Goal: Use online tool/utility: Utilize a website feature to perform a specific function

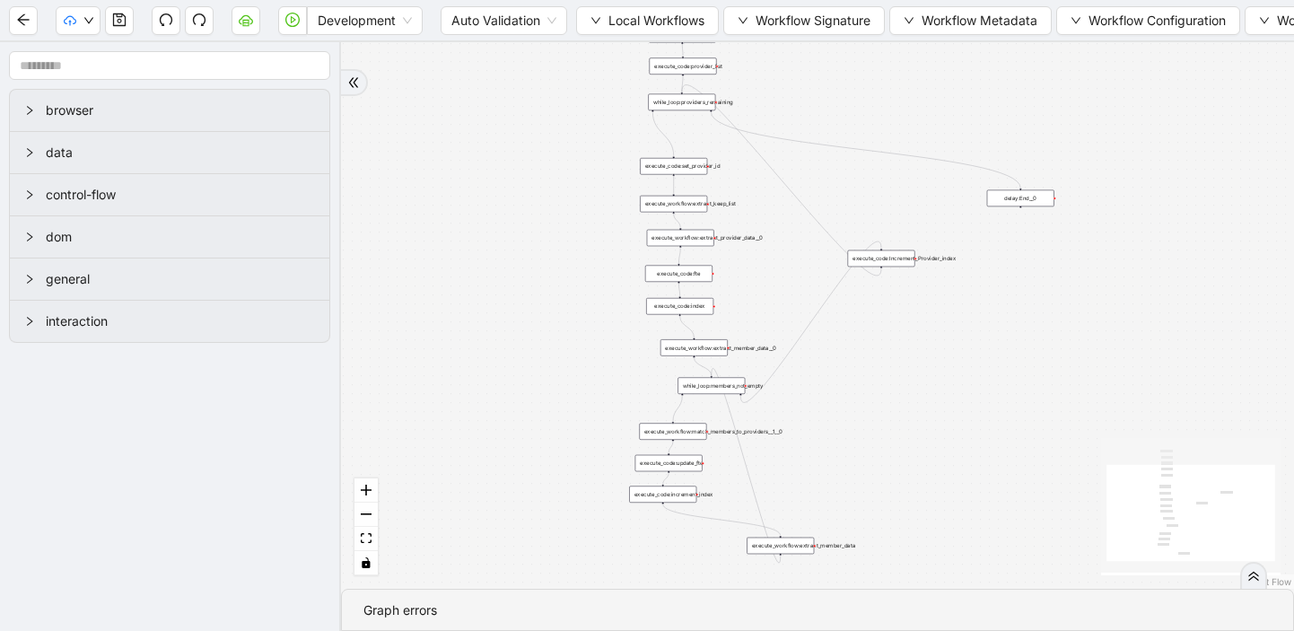
drag, startPoint x: 749, startPoint y: 216, endPoint x: 602, endPoint y: 342, distance: 193.5
click at [602, 342] on div "trigger execute_workflow:extract_member_data execute_workflow:extract_keep_list…" at bounding box center [817, 315] width 953 height 546
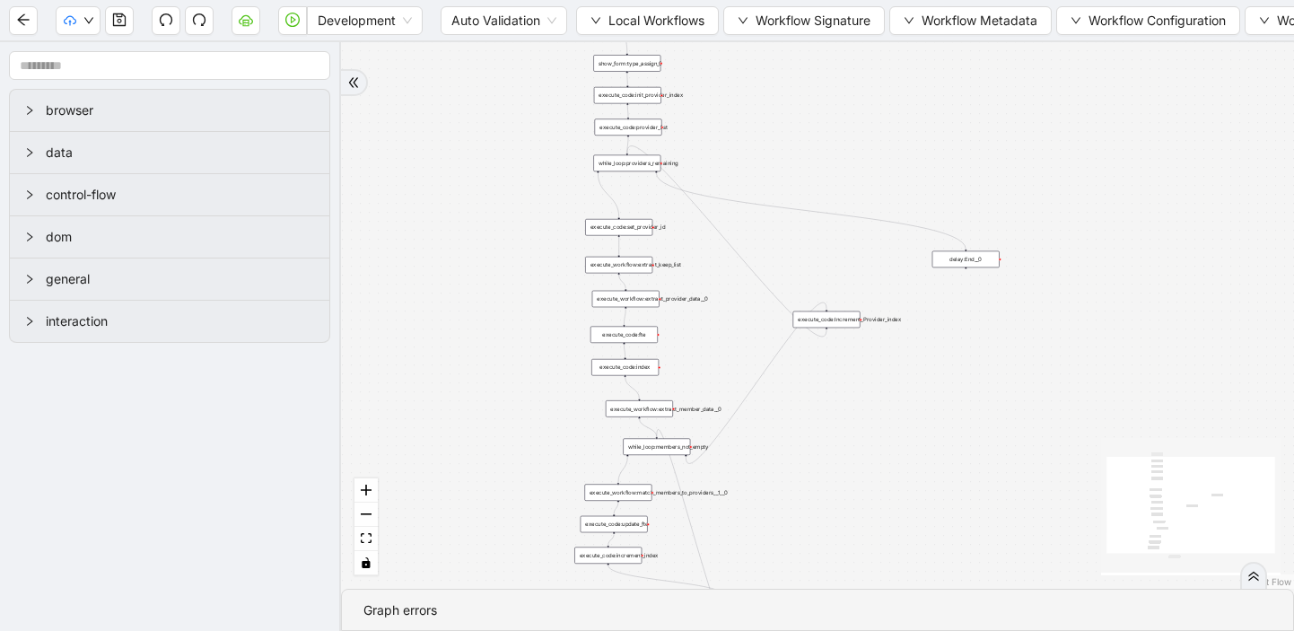
drag, startPoint x: 587, startPoint y: 221, endPoint x: 533, endPoint y: 283, distance: 82.0
click at [533, 283] on div "trigger execute_workflow:extract_member_data execute_workflow:extract_keep_list…" at bounding box center [817, 315] width 953 height 546
drag, startPoint x: 505, startPoint y: 362, endPoint x: 496, endPoint y: 356, distance: 10.5
click at [496, 356] on div "trigger execute_workflow:extract_member_data execute_workflow:extract_keep_list…" at bounding box center [817, 315] width 953 height 546
click at [596, 19] on icon "down" at bounding box center [595, 20] width 11 height 11
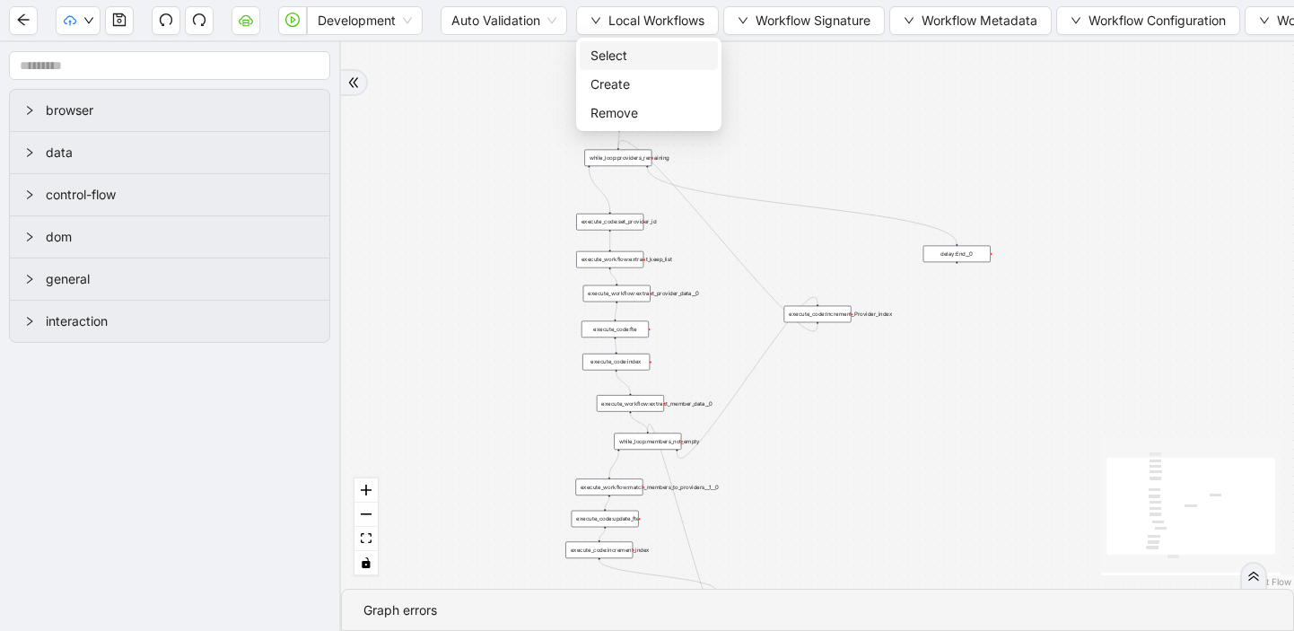
click at [591, 56] on span "Select" at bounding box center [648, 56] width 117 height 20
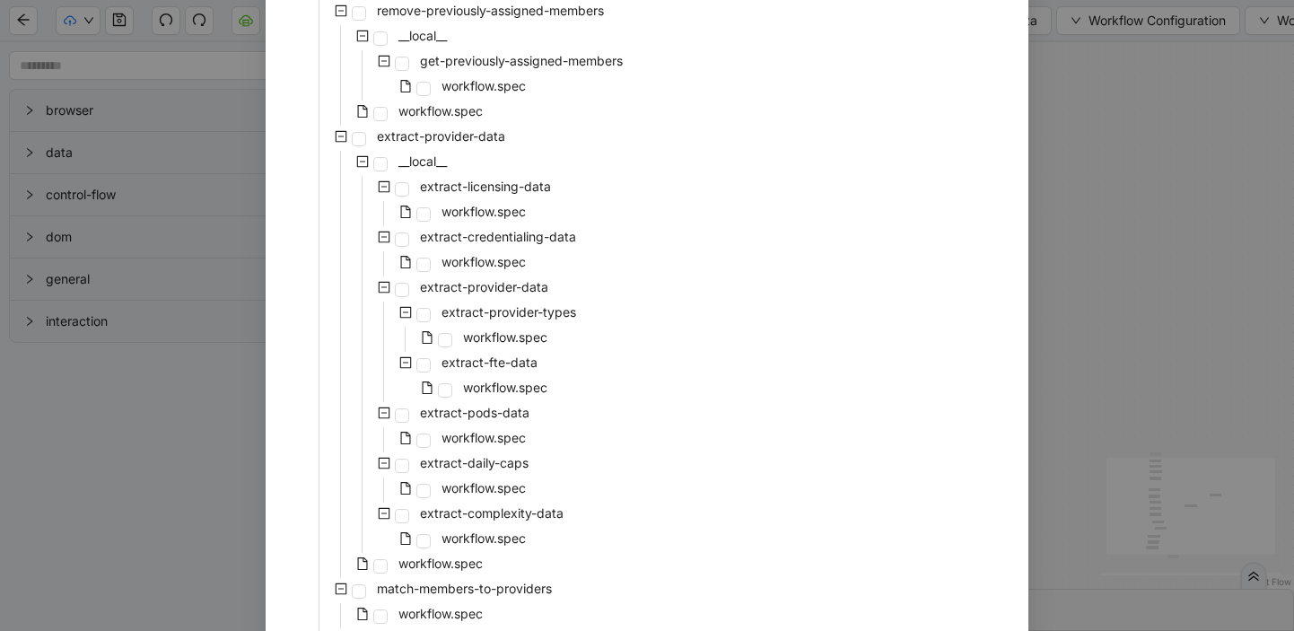
scroll to position [428, 0]
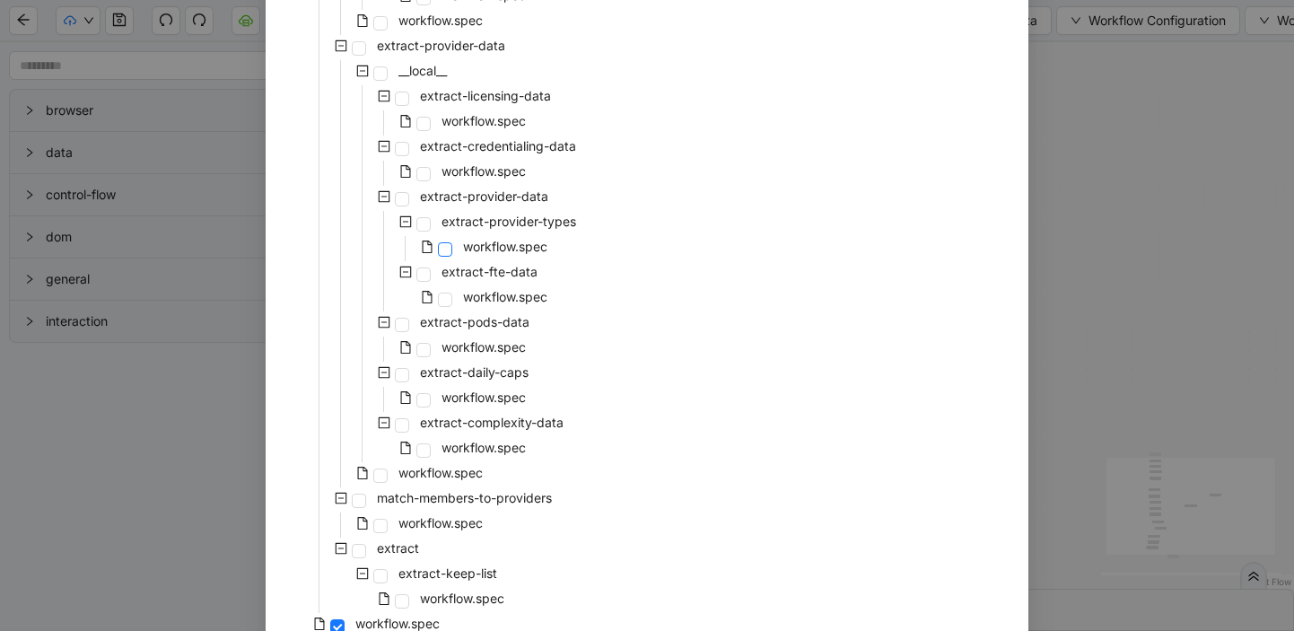
click at [451, 246] on span at bounding box center [445, 249] width 14 height 14
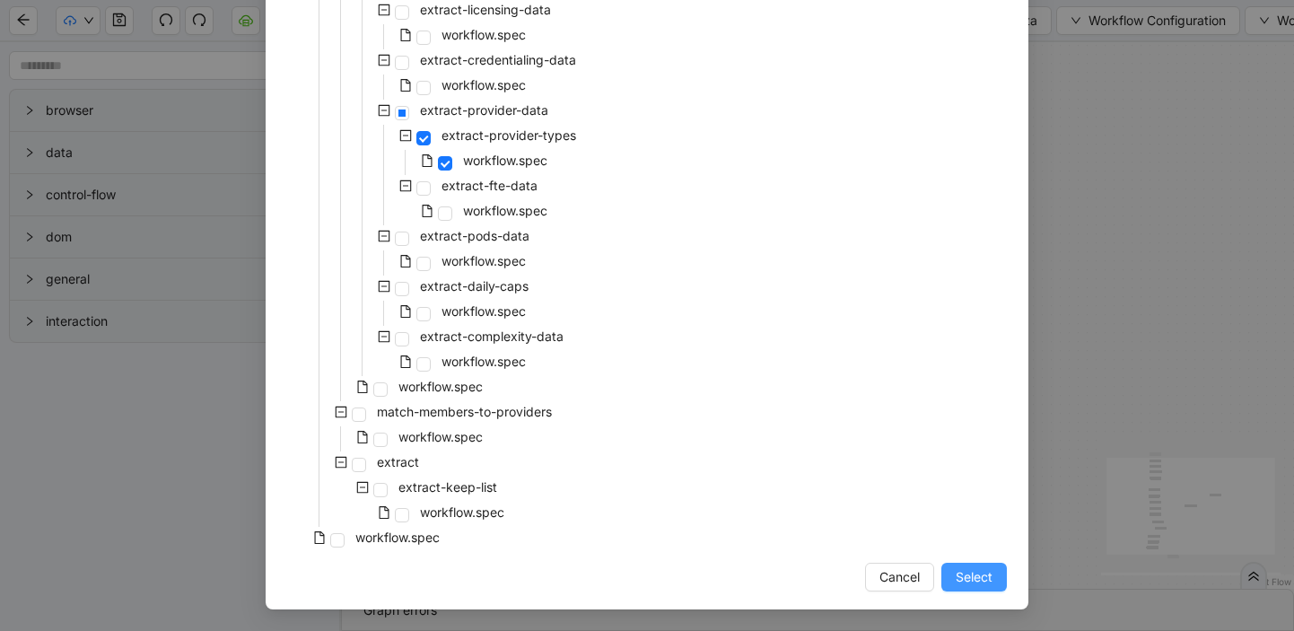
click at [965, 585] on span "Select" at bounding box center [974, 577] width 37 height 20
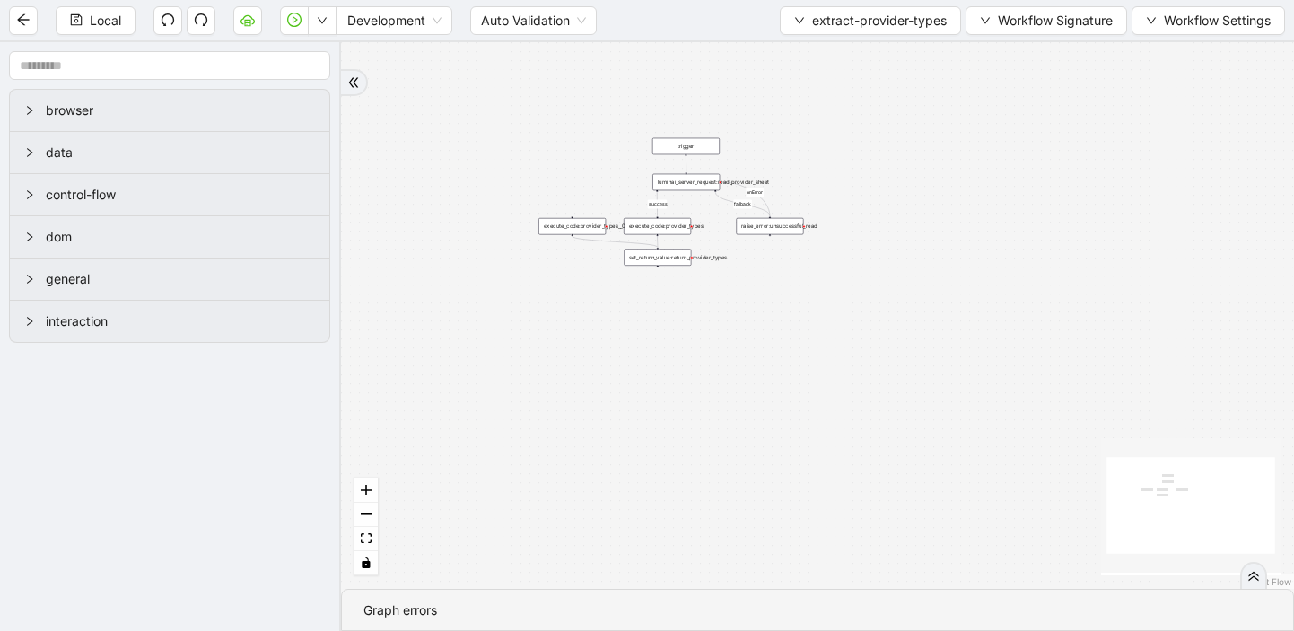
drag, startPoint x: 752, startPoint y: 451, endPoint x: 1010, endPoint y: 82, distance: 451.1
click at [1010, 82] on div "fallback success onError trigger raise_error:unsuccessful_read luminai_server_r…" at bounding box center [817, 315] width 953 height 546
click at [699, 194] on div "fallback success onError trigger raise_error:unsuccessful_read luminai_server_r…" at bounding box center [817, 315] width 953 height 546
click at [688, 188] on div "luminai_server_request:read_provider_sheet" at bounding box center [684, 184] width 67 height 17
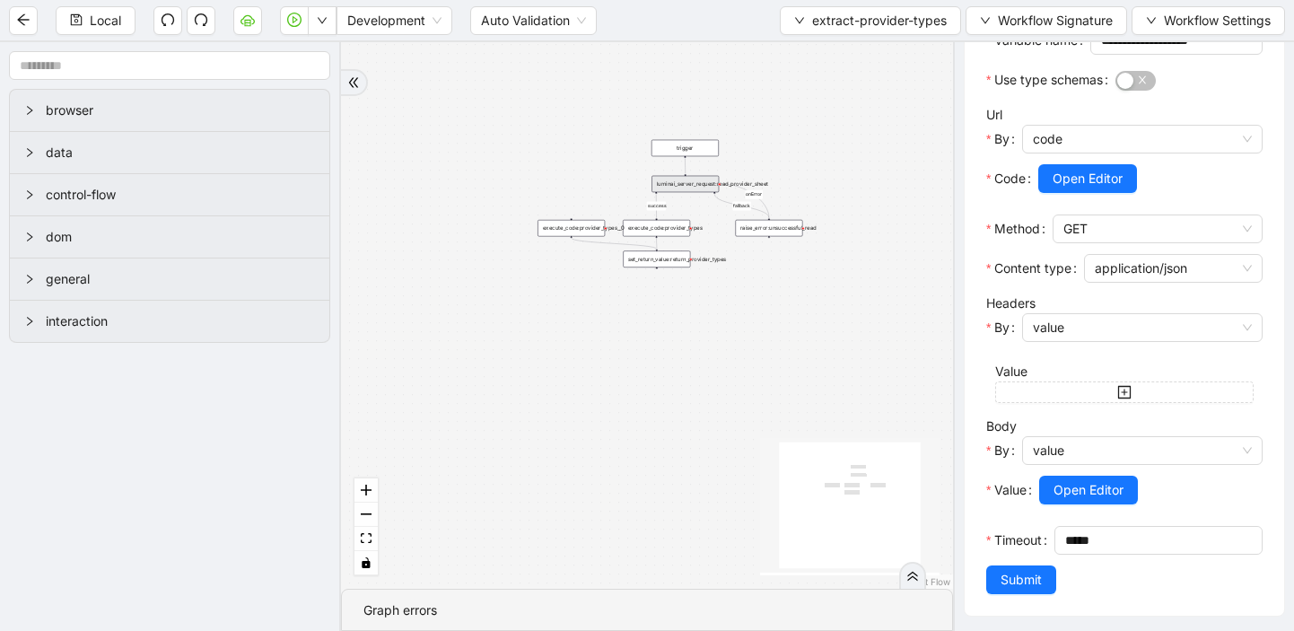
scroll to position [339, 0]
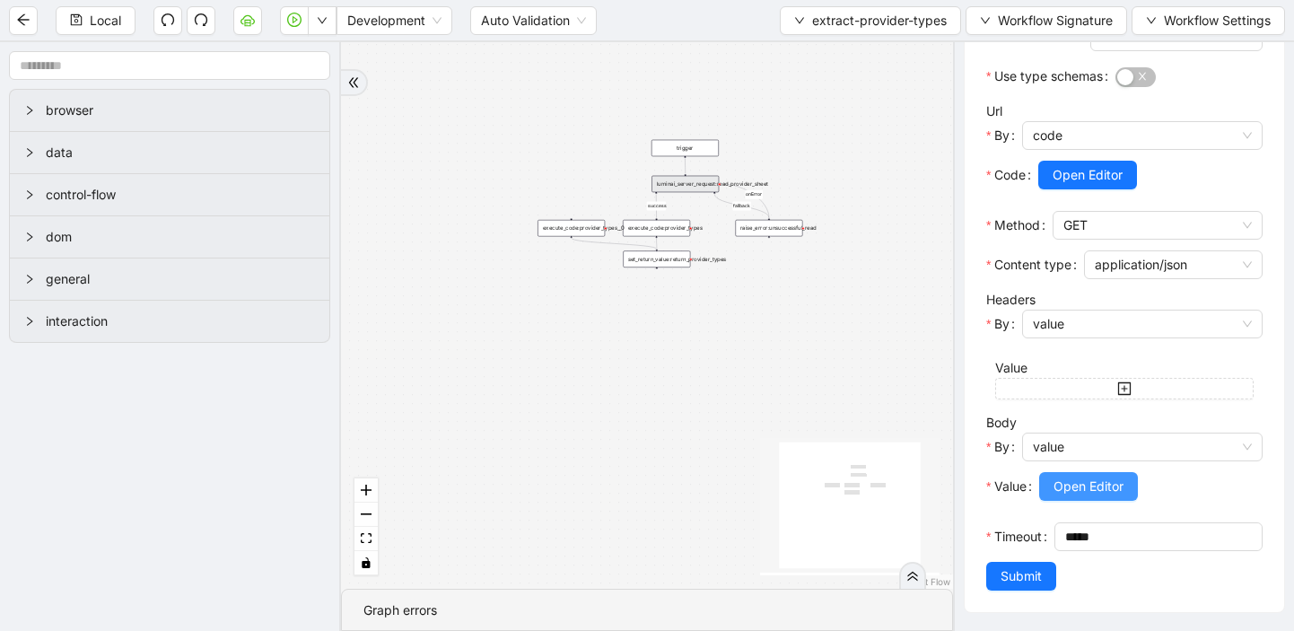
click at [1089, 491] on span "Open Editor" at bounding box center [1088, 486] width 70 height 20
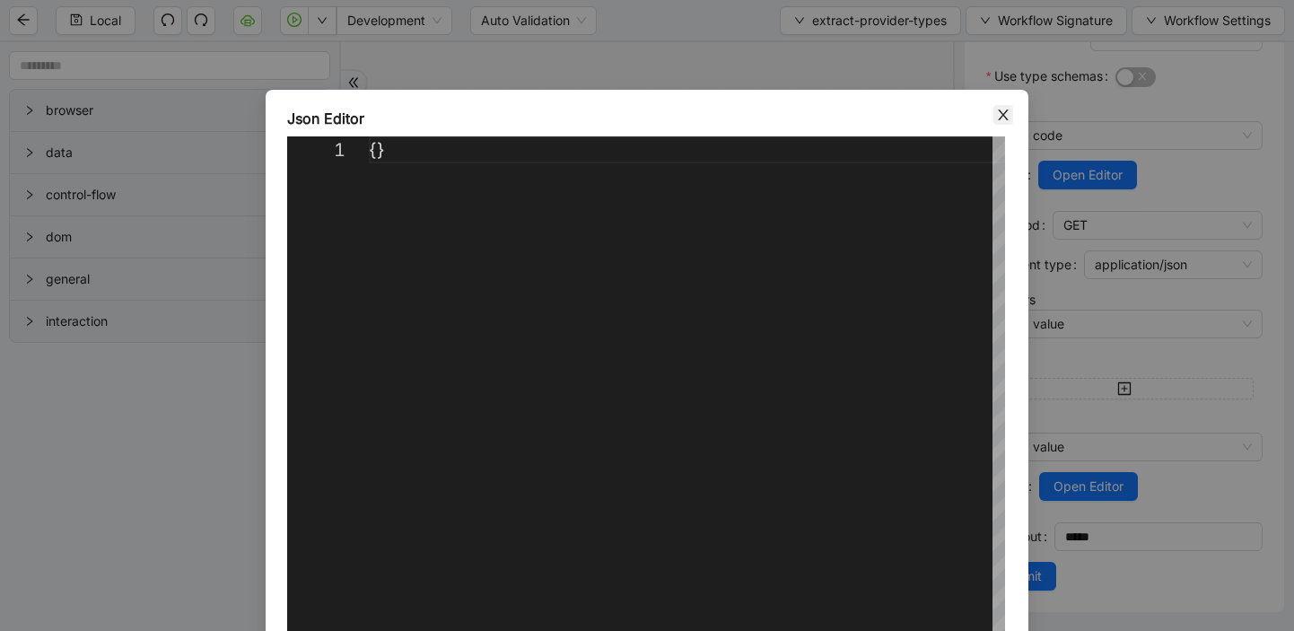
click at [1007, 111] on icon "close" at bounding box center [1003, 115] width 14 height 14
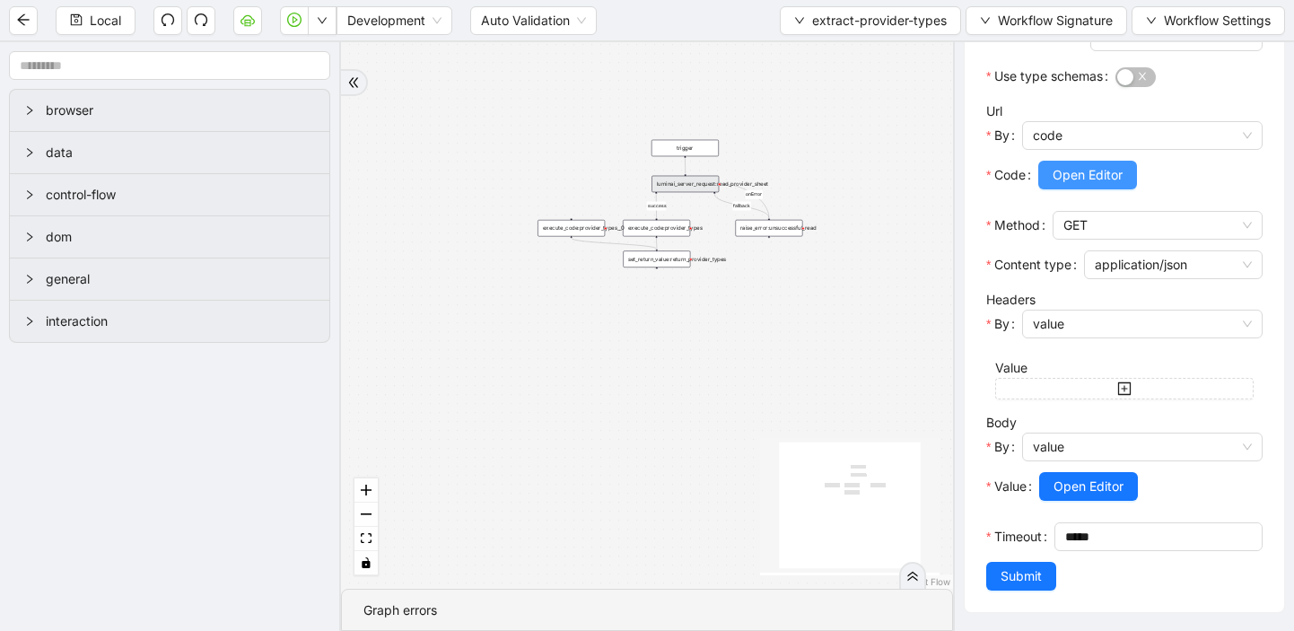
click at [1084, 171] on span "Open Editor" at bounding box center [1088, 175] width 70 height 20
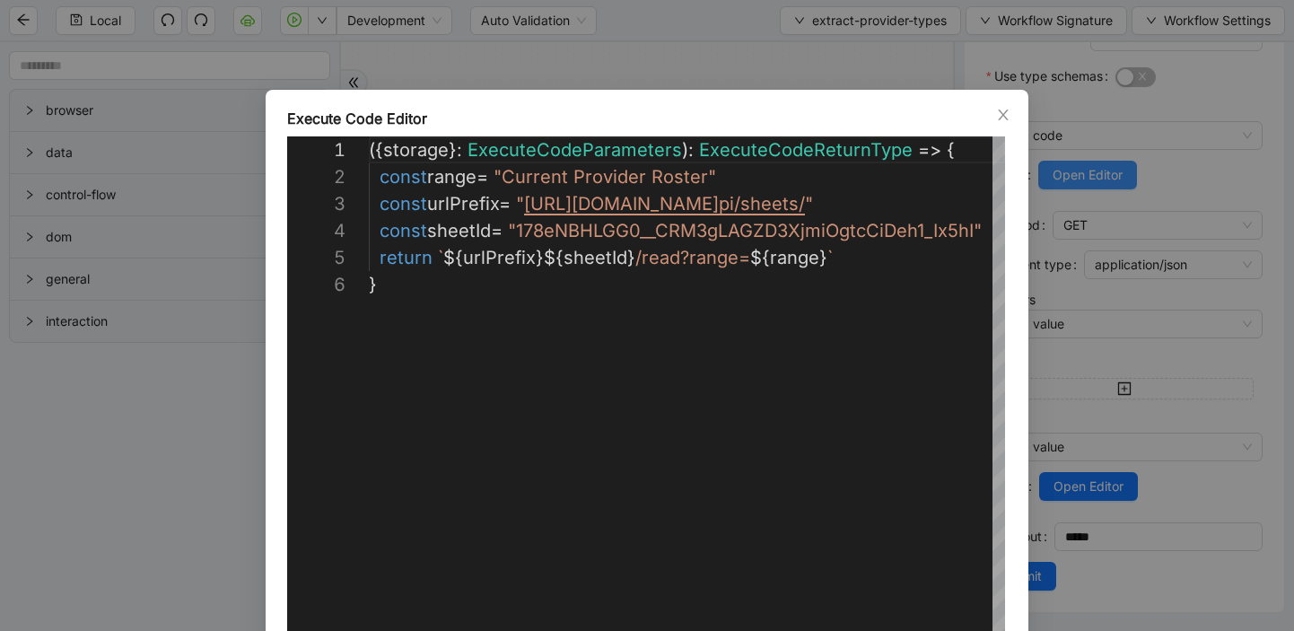
scroll to position [135, 0]
click at [1008, 115] on icon "close" at bounding box center [1003, 115] width 14 height 14
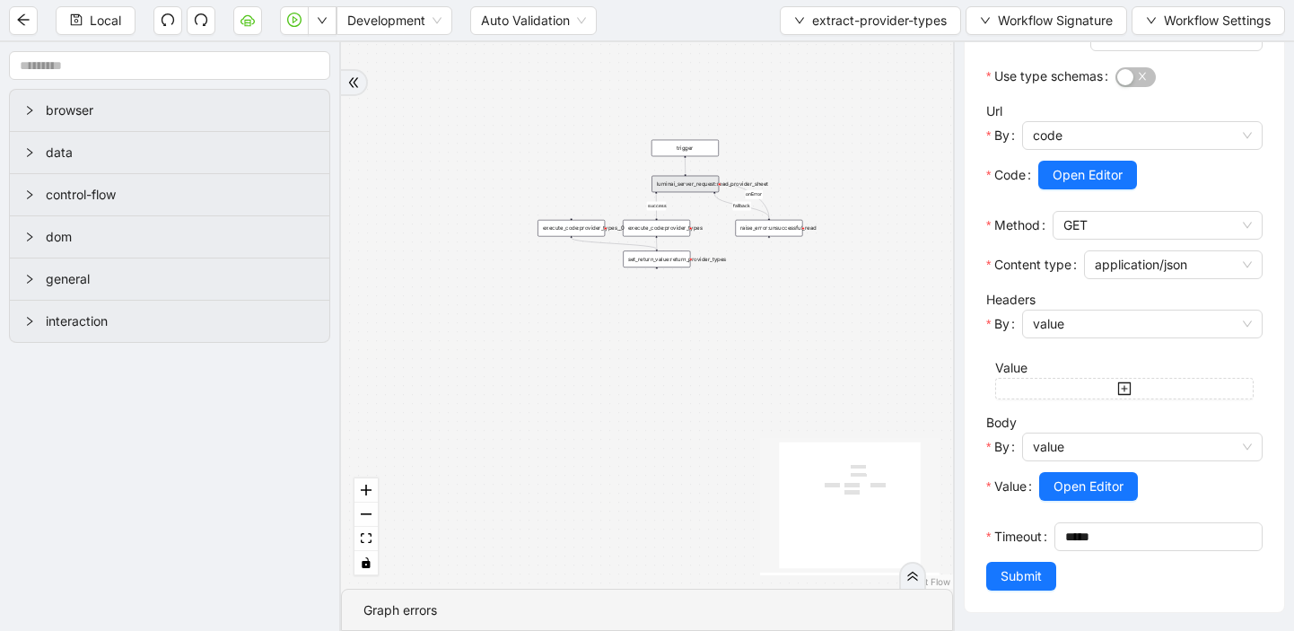
click at [826, 127] on div "fallback success onError trigger raise_error:unsuccessful_read luminai_server_r…" at bounding box center [647, 315] width 612 height 546
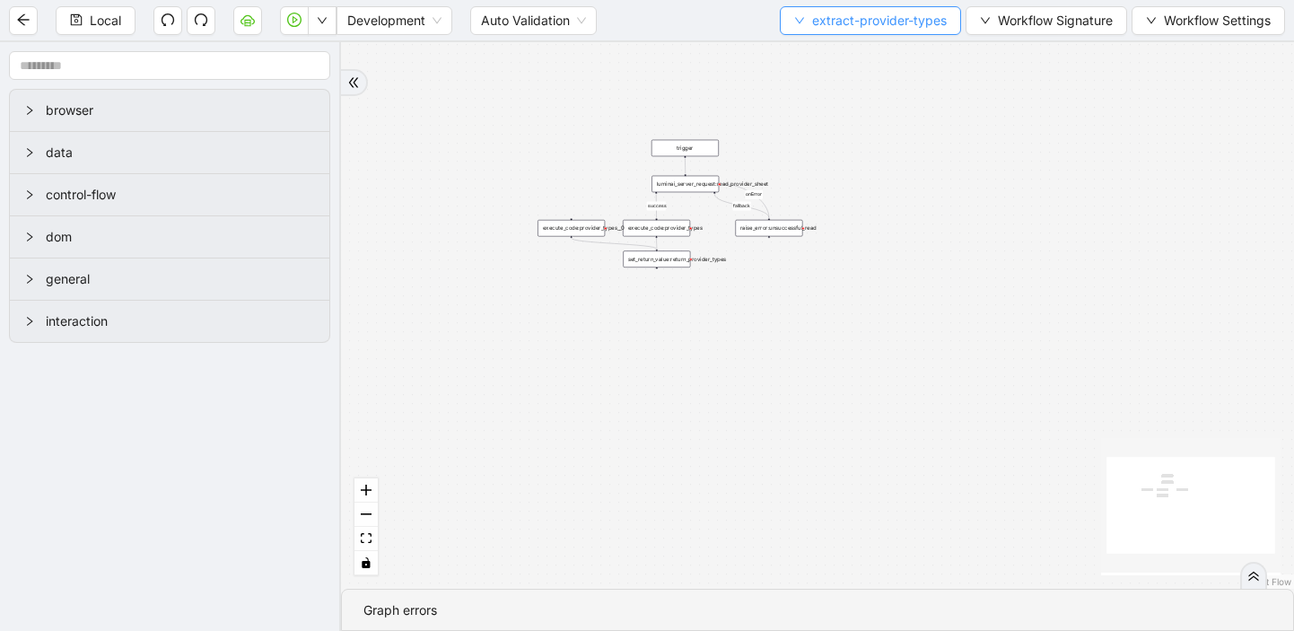
click at [796, 24] on icon "down" at bounding box center [799, 20] width 11 height 11
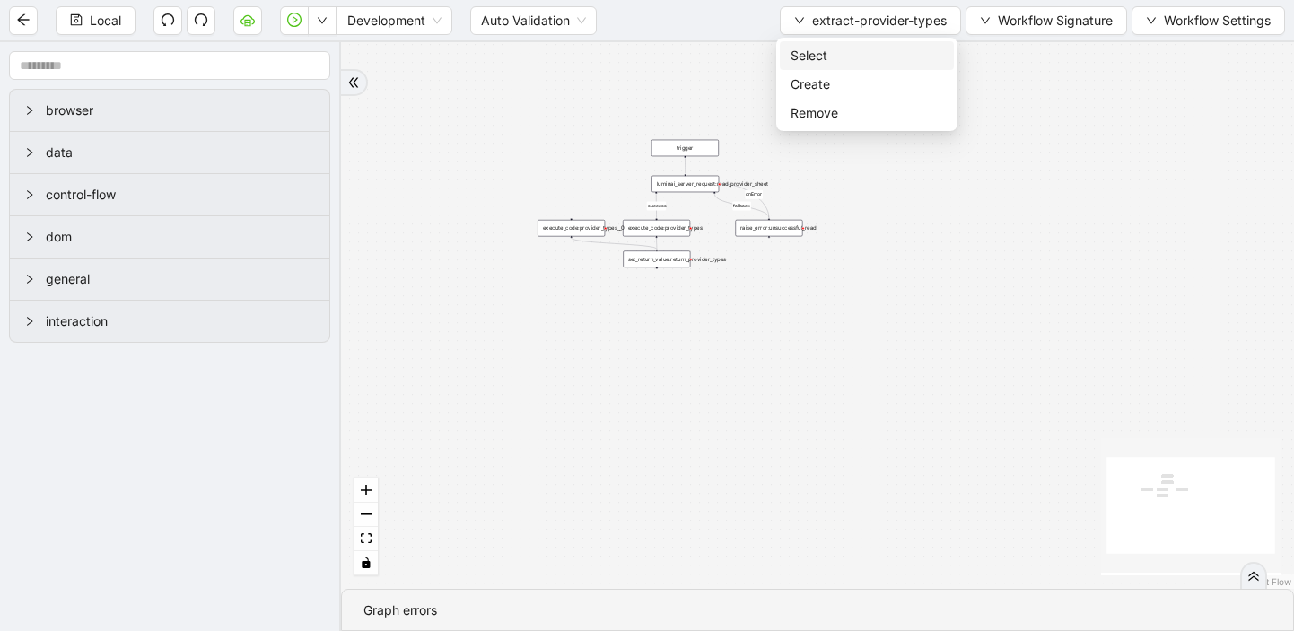
click at [796, 53] on span "Select" at bounding box center [867, 56] width 153 height 20
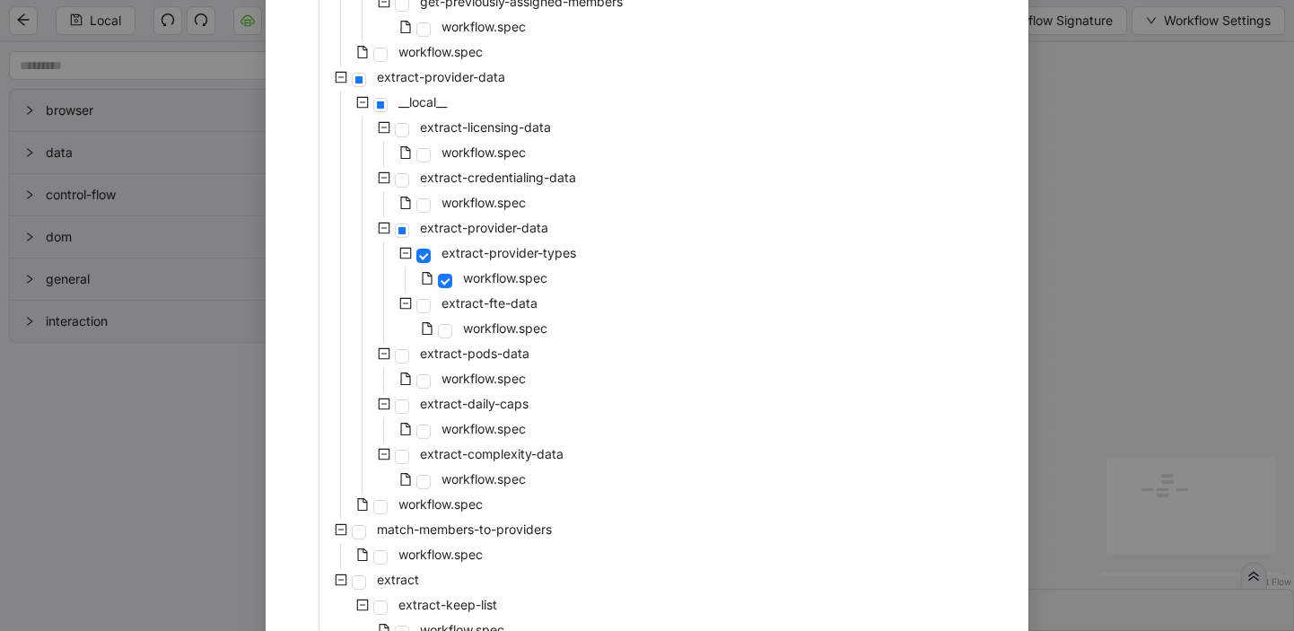
scroll to position [398, 0]
click at [437, 468] on div "workflow.spec" at bounding box center [408, 479] width 242 height 25
click at [429, 472] on div "workflow.spec" at bounding box center [408, 479] width 242 height 25
click at [415, 482] on span at bounding box center [406, 478] width 22 height 22
click at [427, 479] on span at bounding box center [423, 480] width 14 height 14
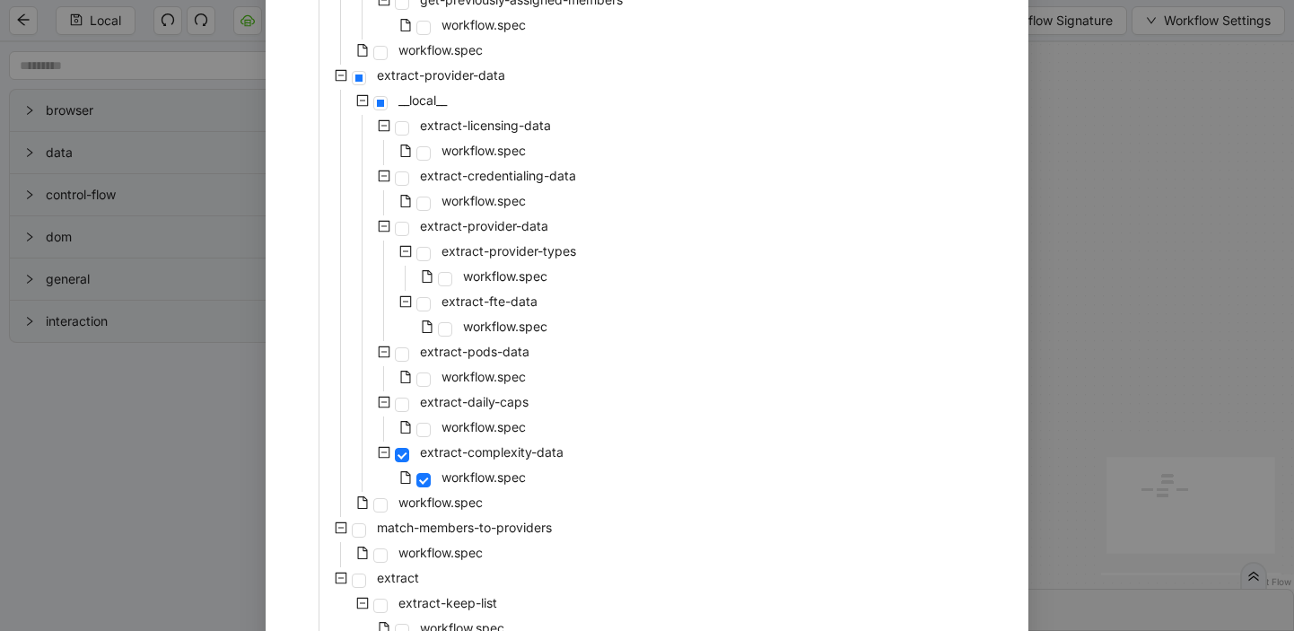
scroll to position [514, 0]
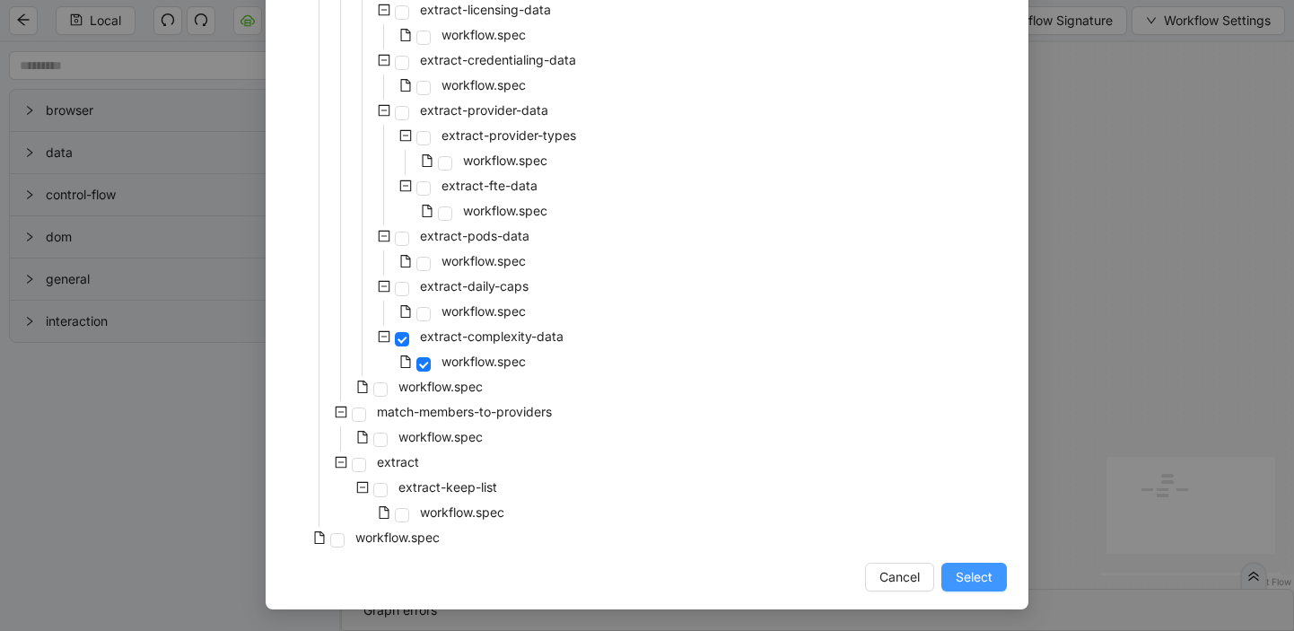
click at [975, 567] on span "Select" at bounding box center [974, 577] width 37 height 20
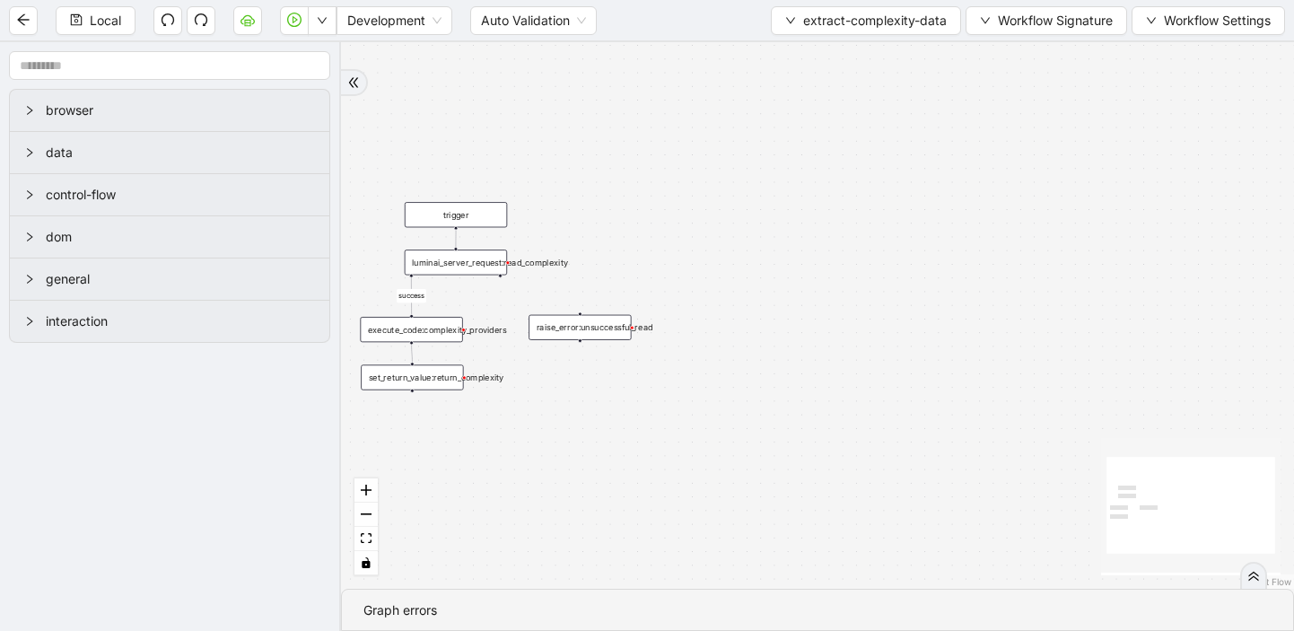
click at [485, 267] on div "luminai_server_request:read_complexity" at bounding box center [456, 261] width 102 height 25
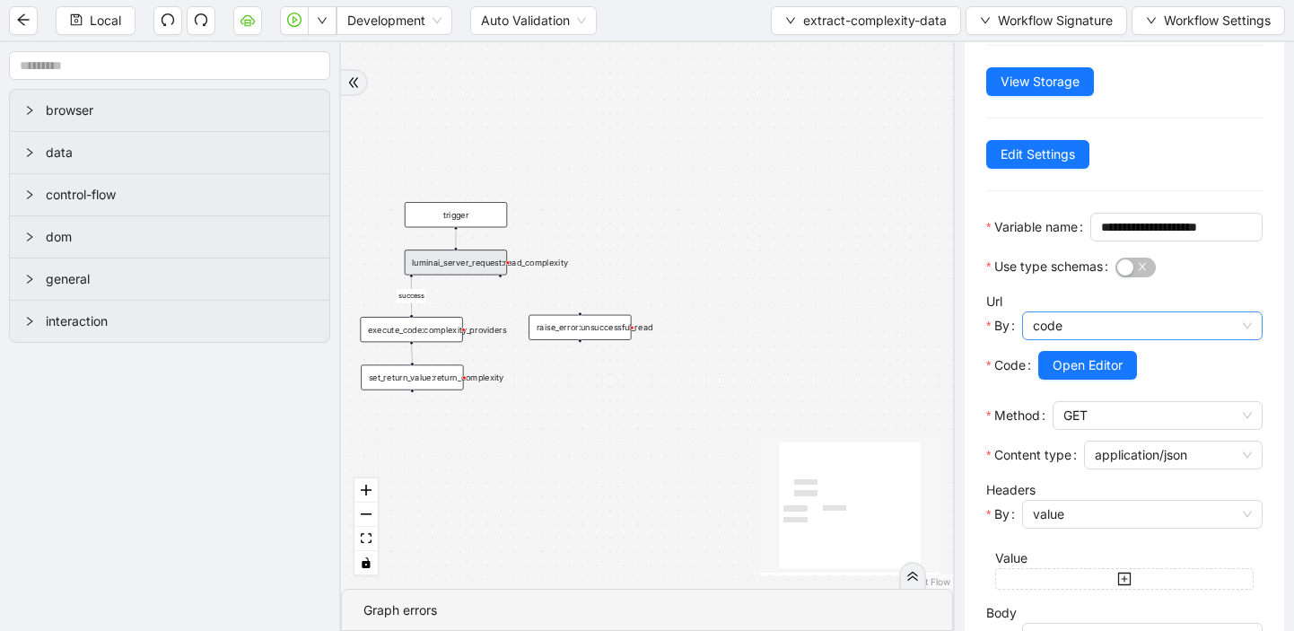
scroll to position [185, 0]
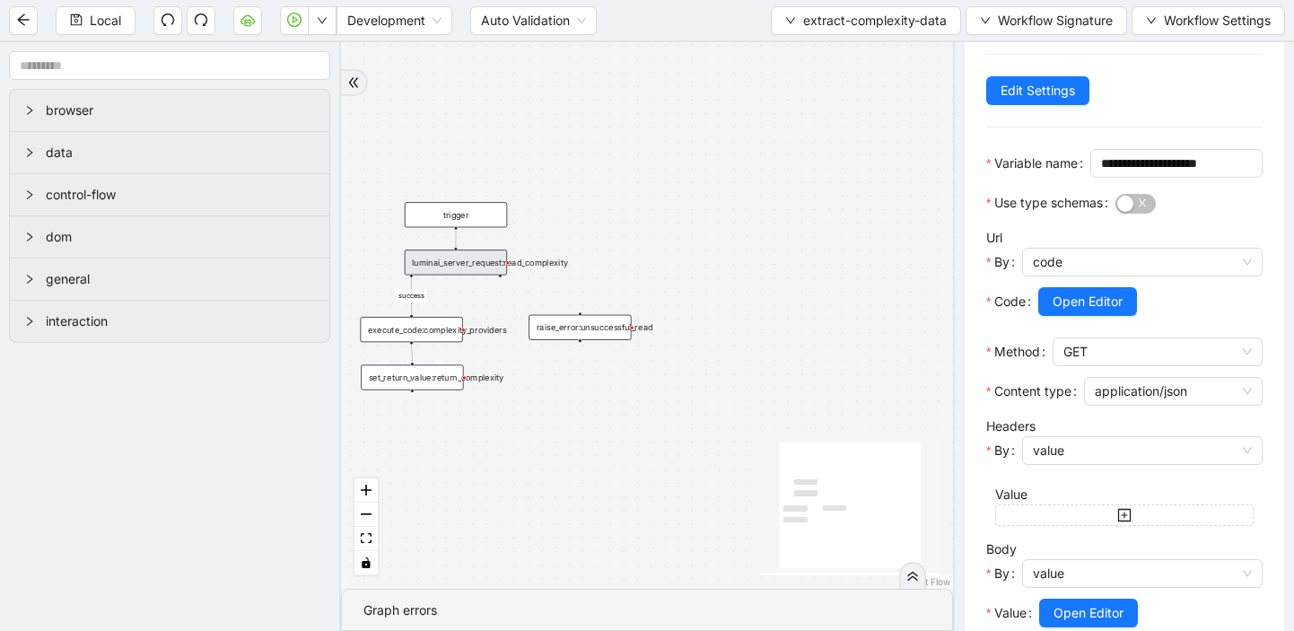
click at [449, 336] on div "execute_code:complexity_providers" at bounding box center [411, 329] width 102 height 25
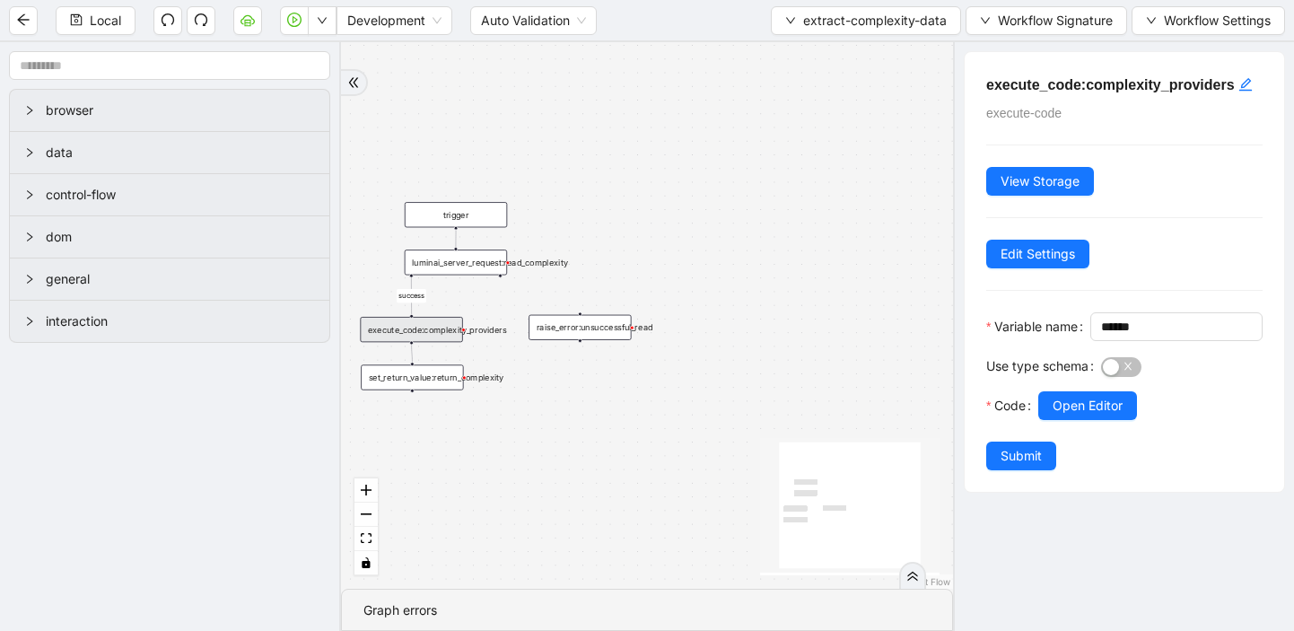
scroll to position [0, 0]
click at [1073, 415] on span "Open Editor" at bounding box center [1088, 406] width 70 height 20
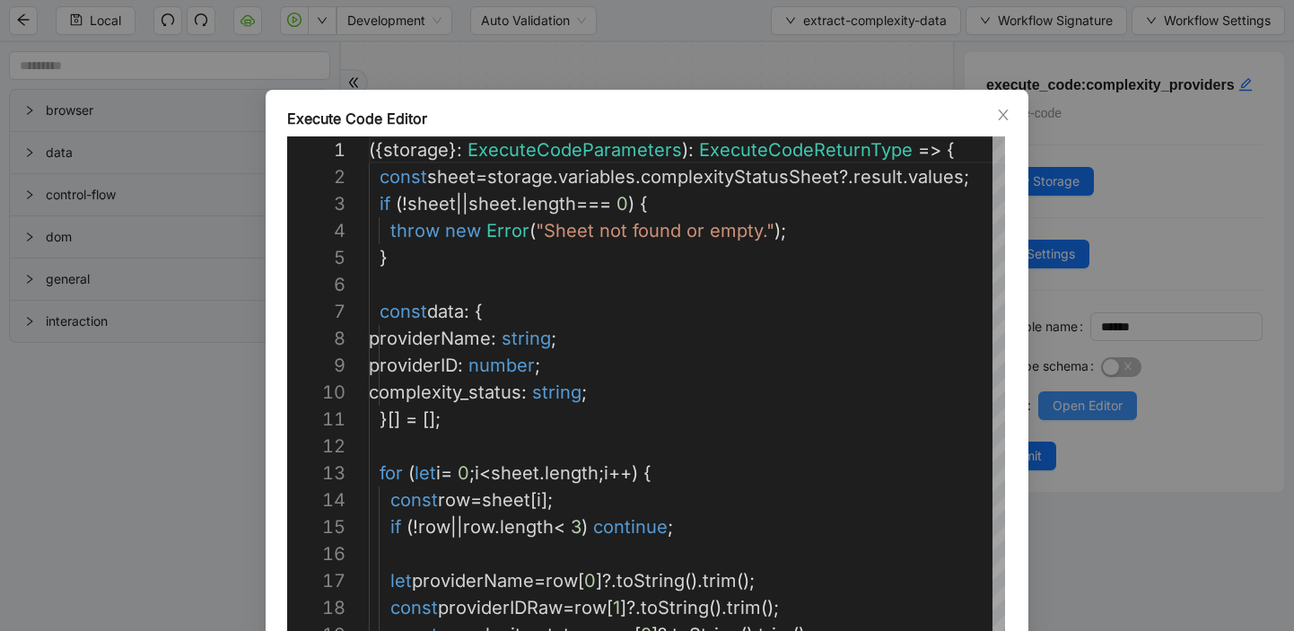
scroll to position [269, 0]
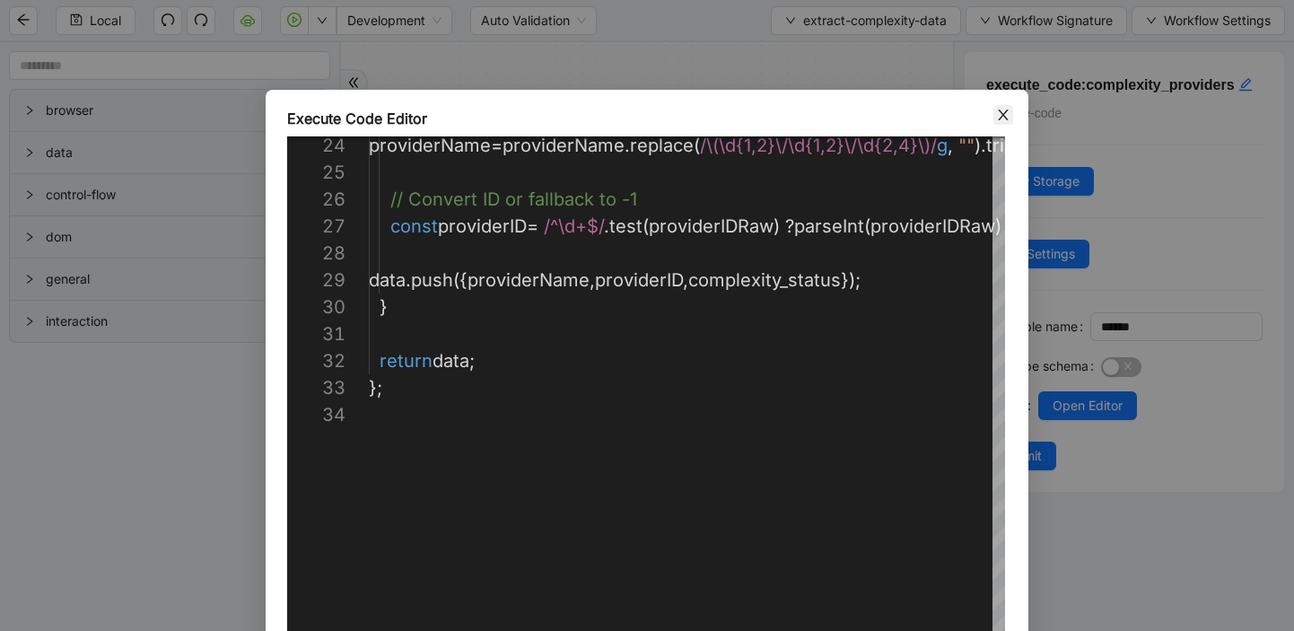
click at [1006, 111] on icon "close" at bounding box center [1003, 115] width 14 height 14
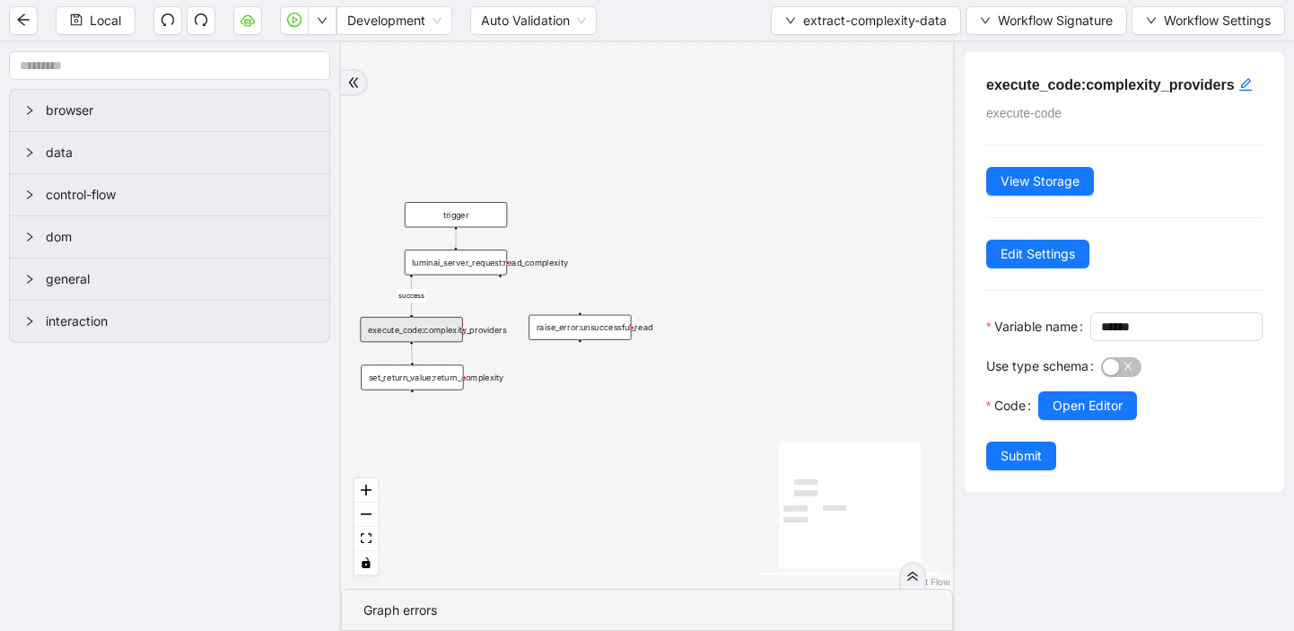
click at [433, 381] on div "set_return_value:return_complexity" at bounding box center [412, 376] width 102 height 25
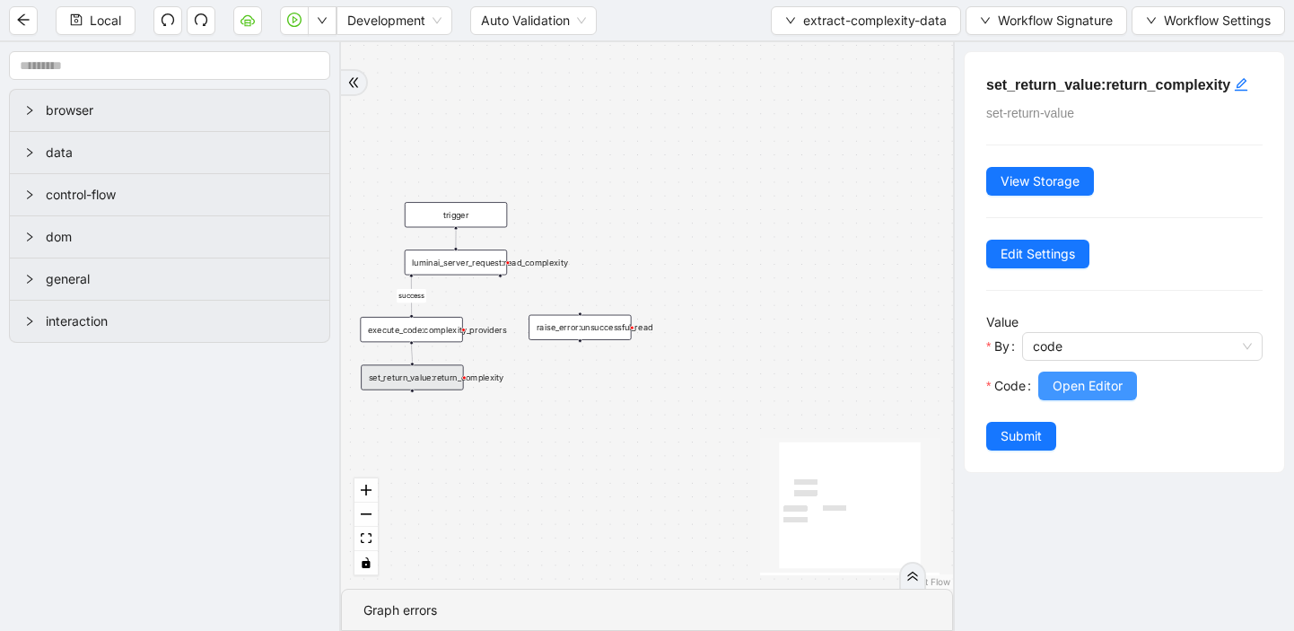
click at [1082, 389] on span "Open Editor" at bounding box center [1088, 386] width 70 height 20
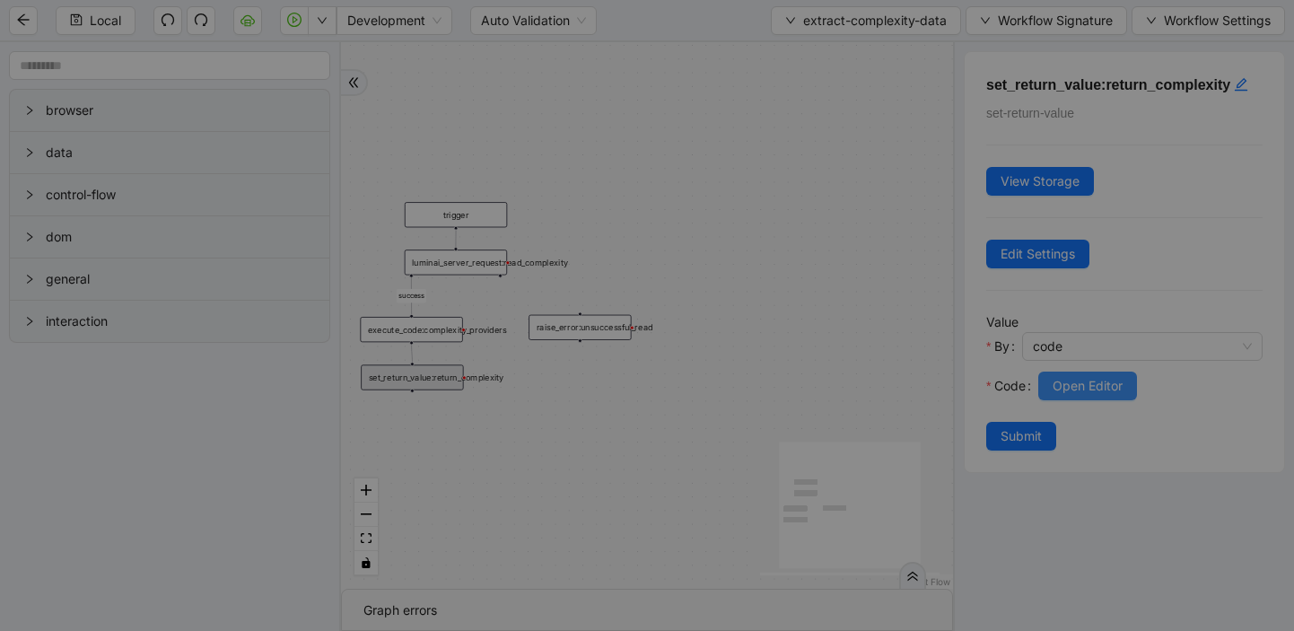
scroll to position [135, 0]
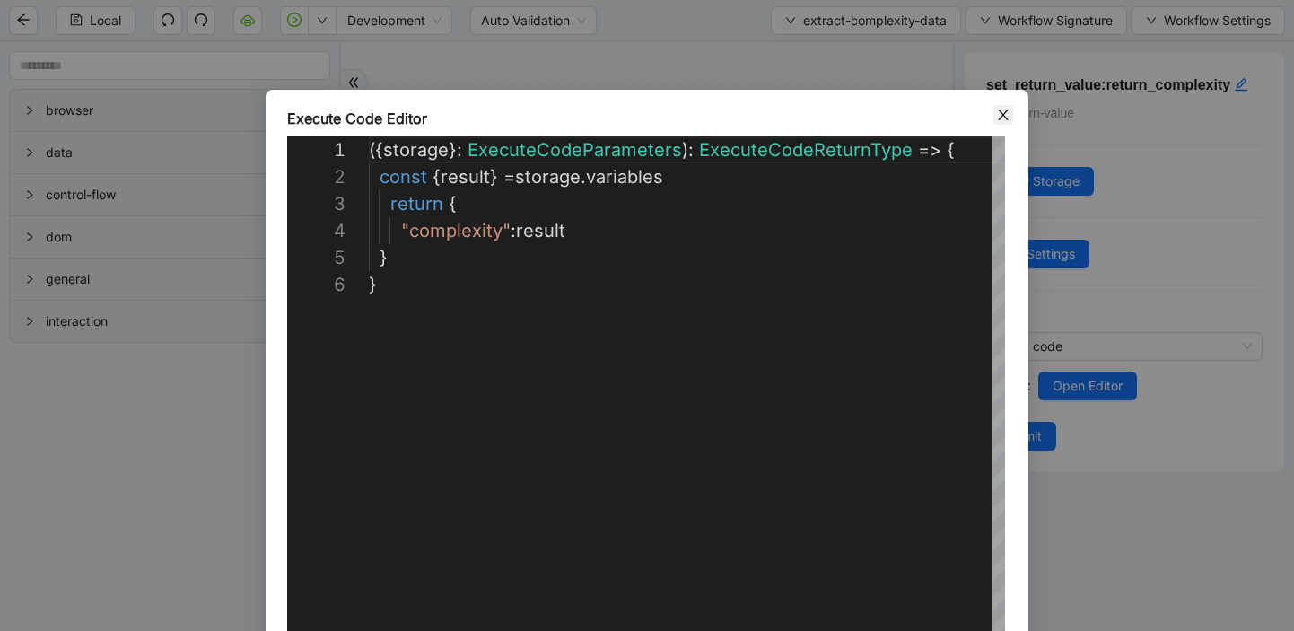
click at [1003, 115] on icon "close" at bounding box center [1003, 114] width 10 height 11
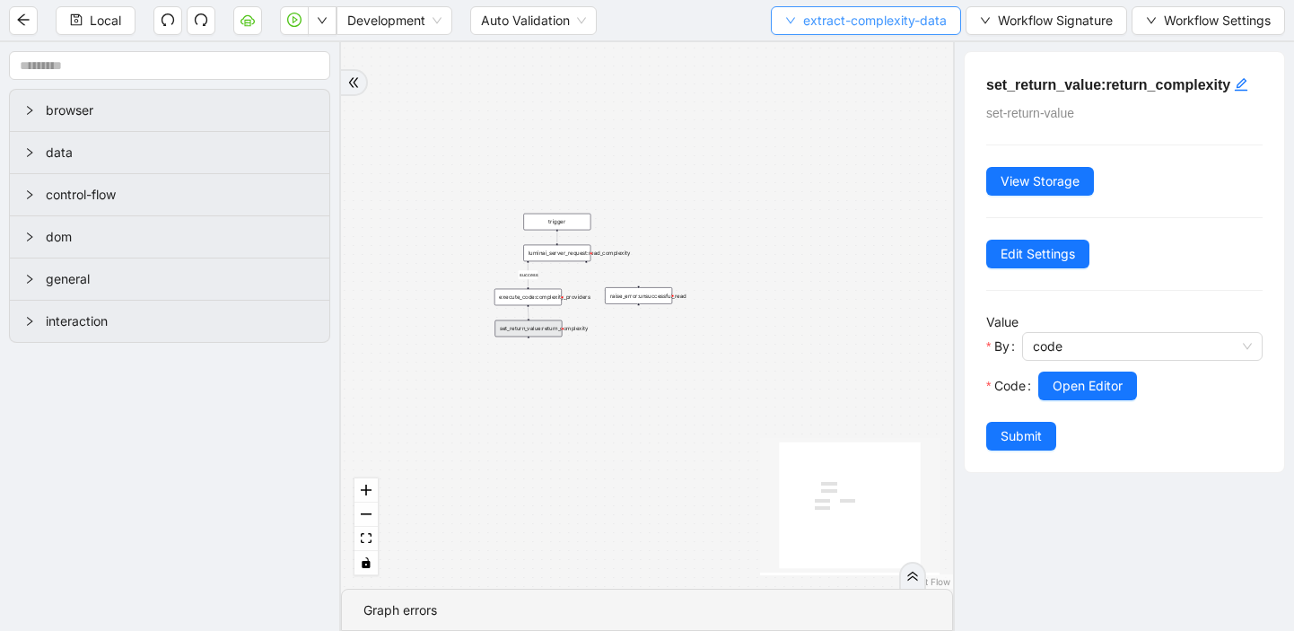
click at [788, 22] on icon "down" at bounding box center [790, 21] width 9 height 6
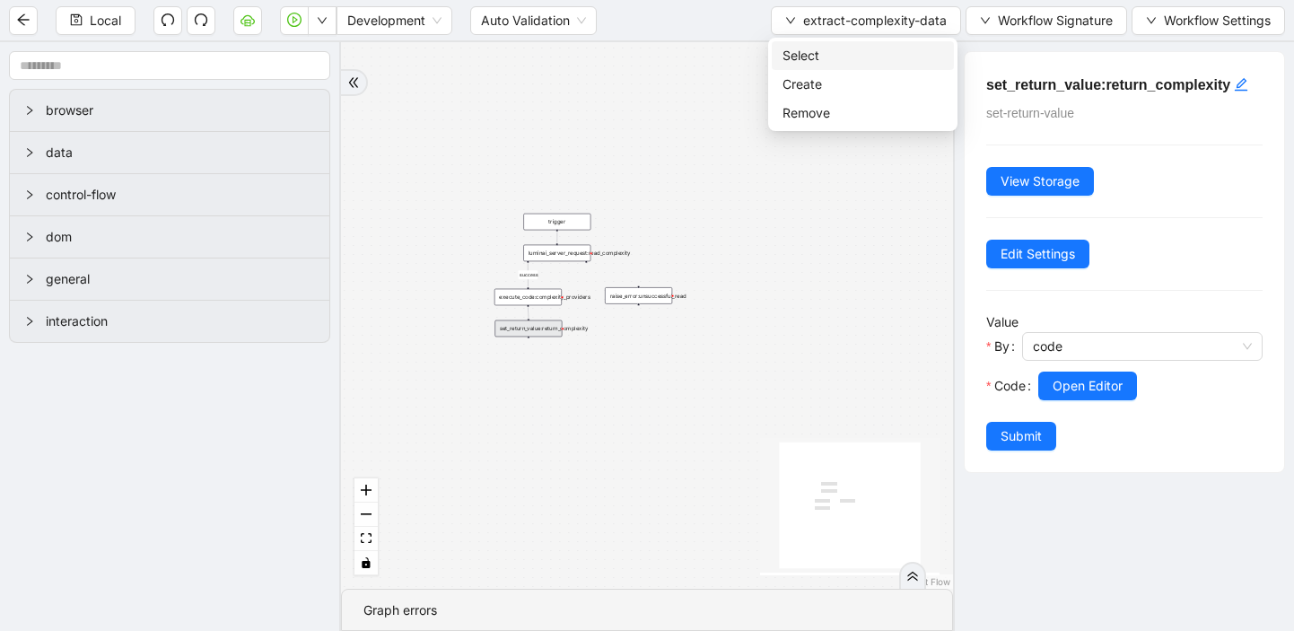
click at [804, 48] on span "Select" at bounding box center [862, 56] width 161 height 20
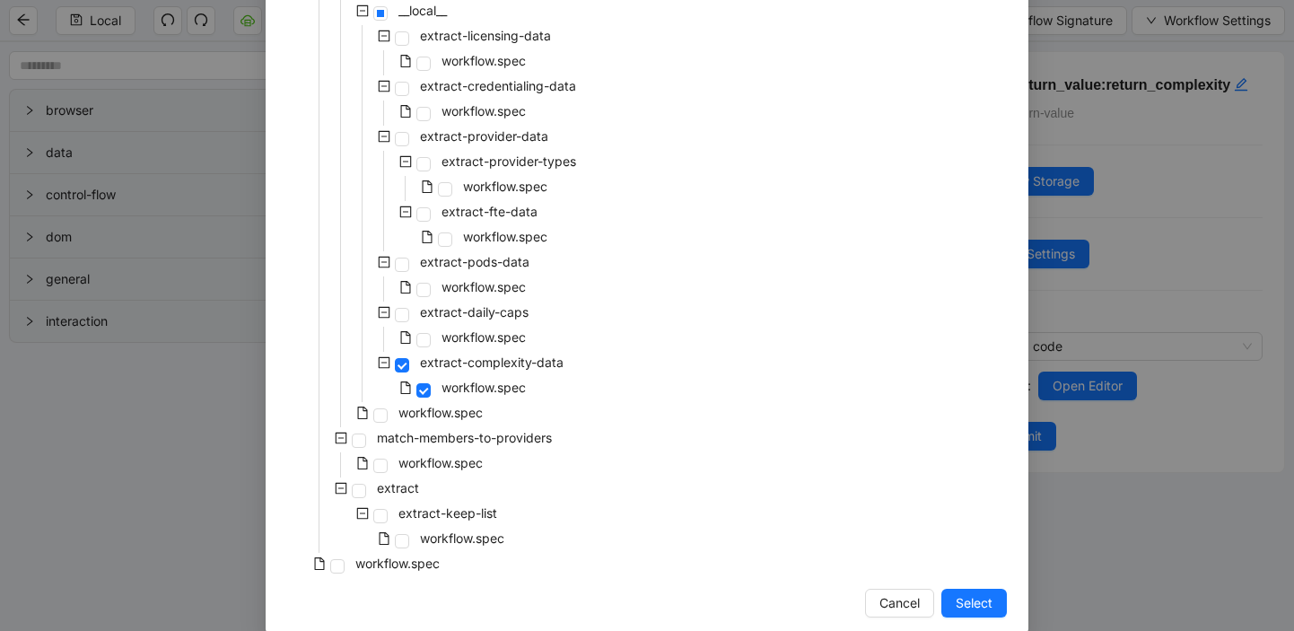
scroll to position [494, 0]
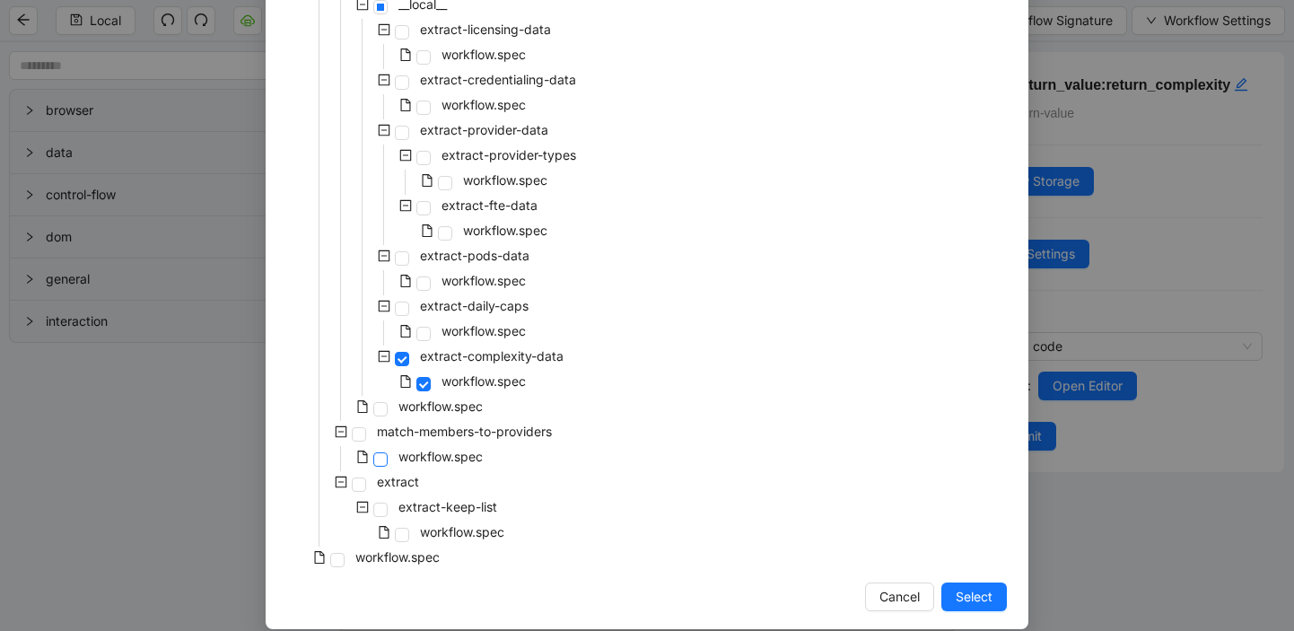
click at [381, 455] on span at bounding box center [380, 459] width 14 height 14
click at [974, 602] on span "Select" at bounding box center [974, 597] width 37 height 20
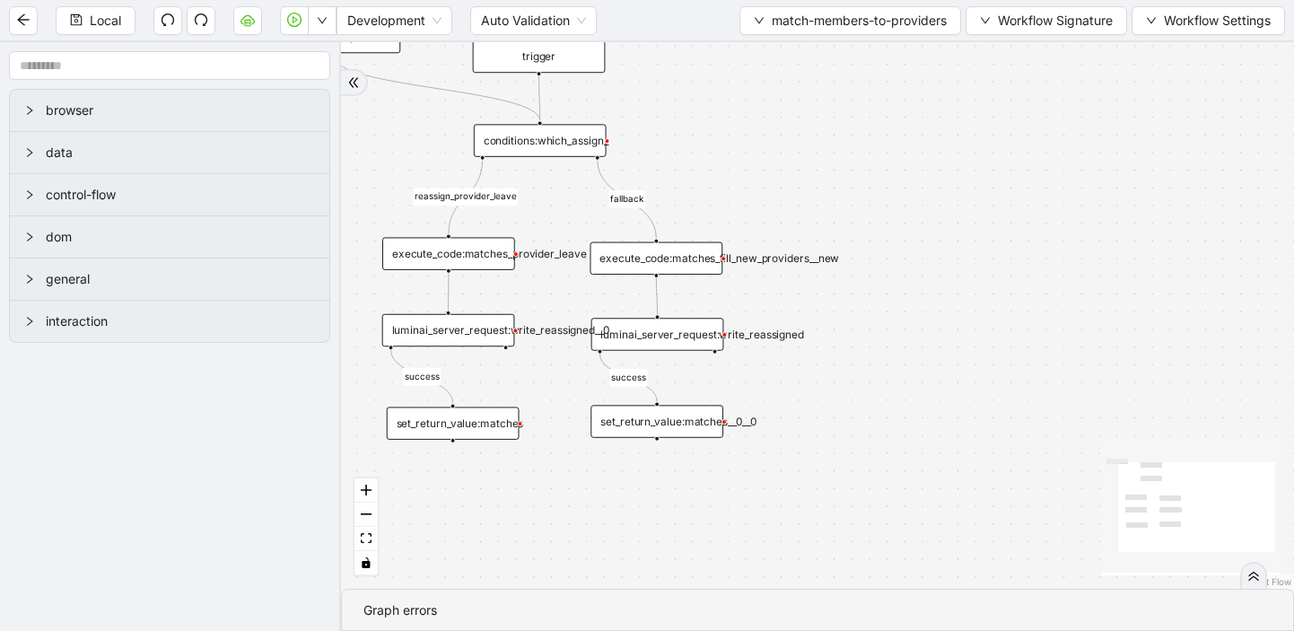
drag, startPoint x: 1064, startPoint y: 290, endPoint x: 958, endPoint y: 185, distance: 149.1
click at [958, 185] on div "reassign_provider_leave fallback success success trigger set_return_value:match…" at bounding box center [817, 315] width 953 height 546
click at [467, 258] on div "execute_code:matches_provider_leave" at bounding box center [448, 253] width 133 height 32
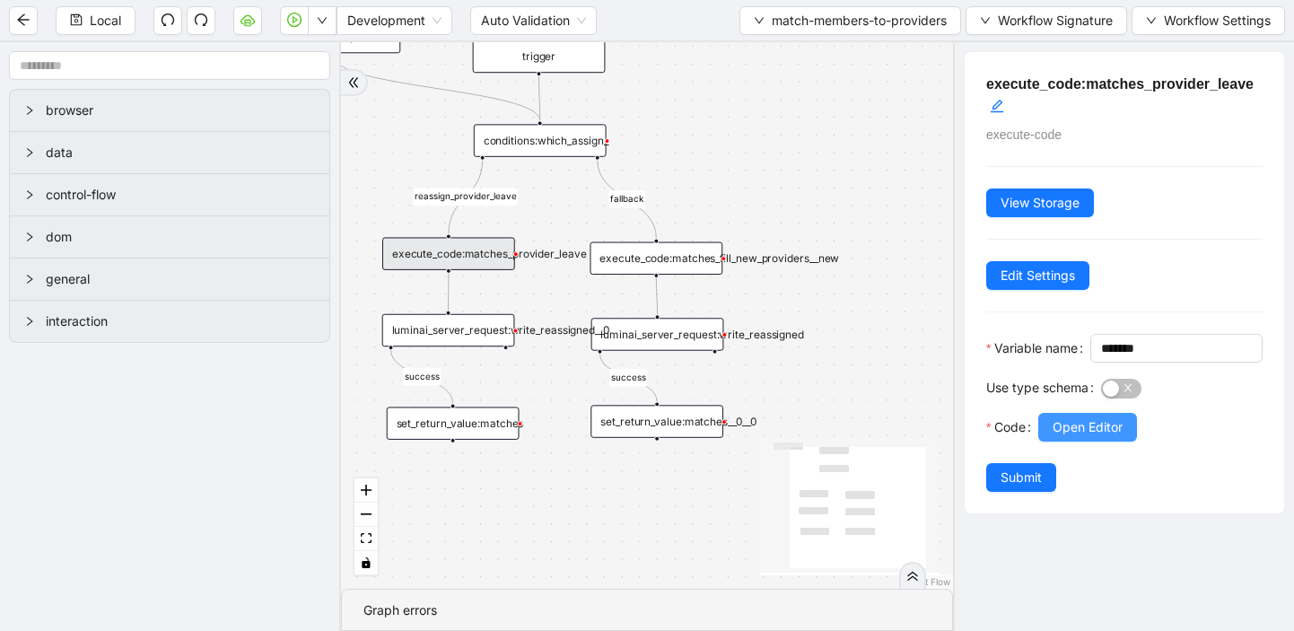
click at [1057, 437] on span "Open Editor" at bounding box center [1088, 427] width 70 height 20
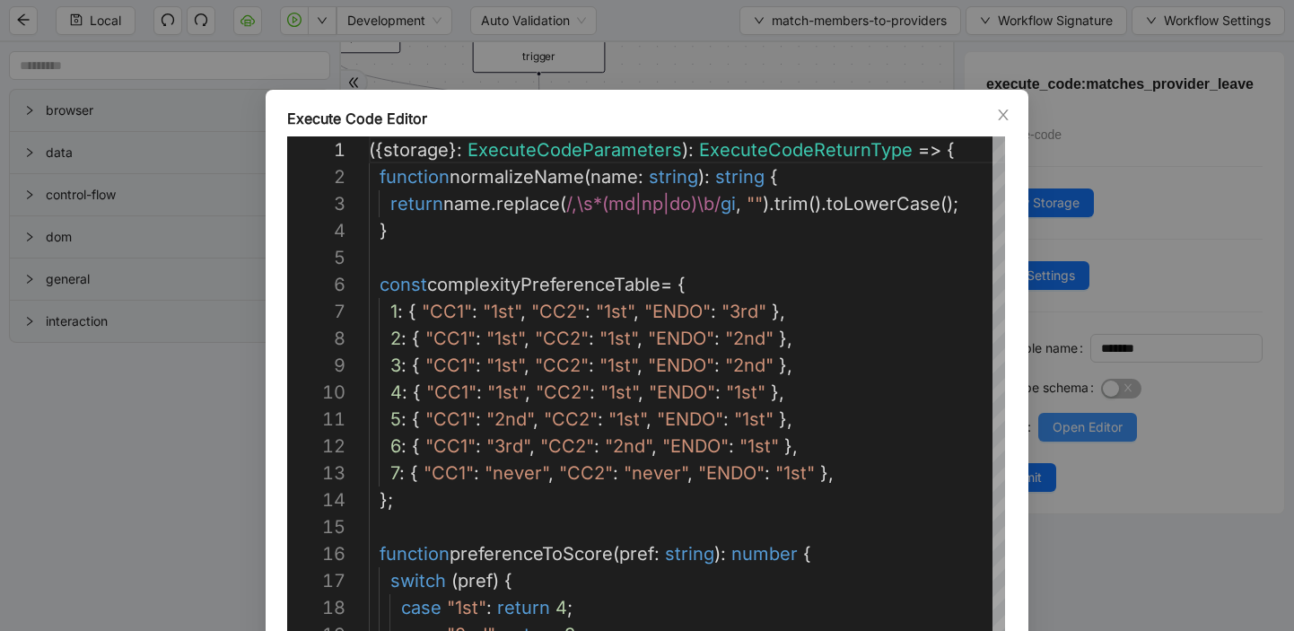
scroll to position [269, 0]
click at [998, 114] on icon "close" at bounding box center [1003, 115] width 14 height 14
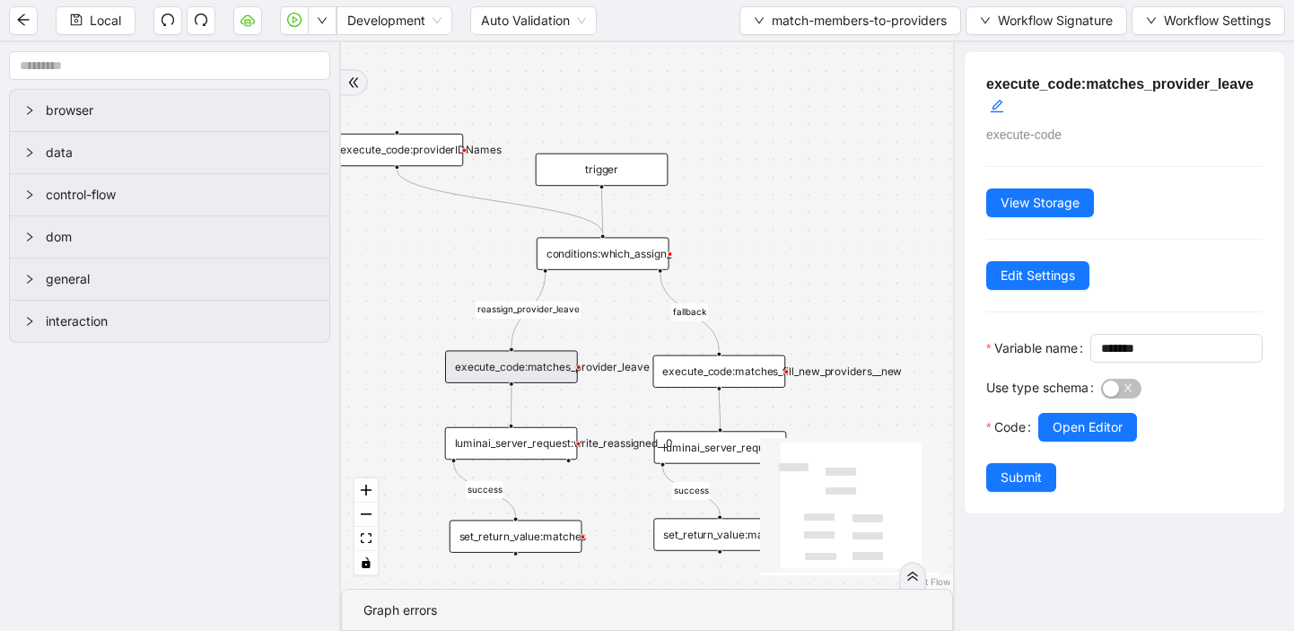
drag, startPoint x: 447, startPoint y: 117, endPoint x: 509, endPoint y: 230, distance: 128.9
click at [509, 230] on div "reassign_provider_leave fallback success success trigger set_return_value:match…" at bounding box center [647, 315] width 612 height 546
click at [692, 372] on div "execute_code:matches_fill_new_providers__new" at bounding box center [718, 371] width 133 height 32
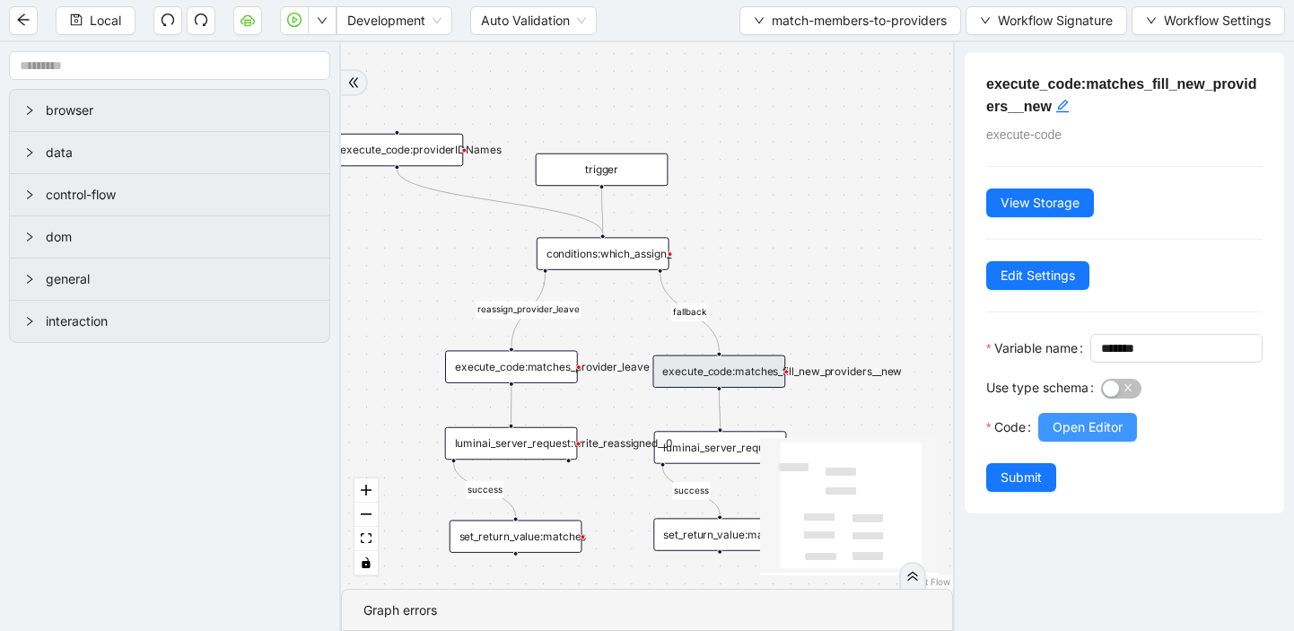
click at [1059, 437] on span "Open Editor" at bounding box center [1088, 427] width 70 height 20
